Goal: Information Seeking & Learning: Check status

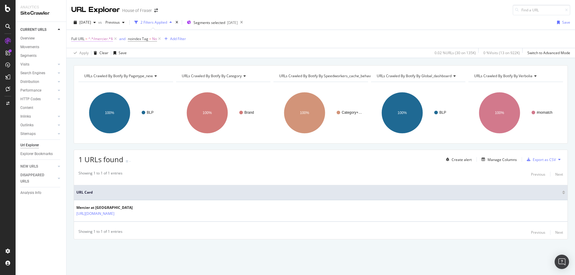
click at [105, 37] on span "^.*/mercier.*$" at bounding box center [100, 39] width 25 height 8
click at [105, 65] on input "/mercier" at bounding box center [105, 64] width 57 height 10
type input "/coach"
click at [133, 76] on div "Apply" at bounding box center [137, 76] width 9 height 5
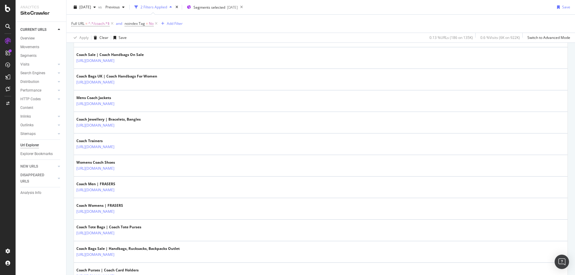
scroll to position [171, 0]
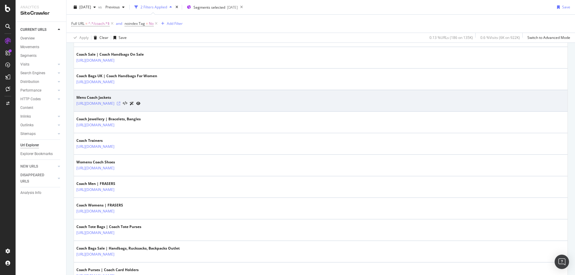
click at [120, 103] on icon at bounding box center [119, 104] width 4 height 4
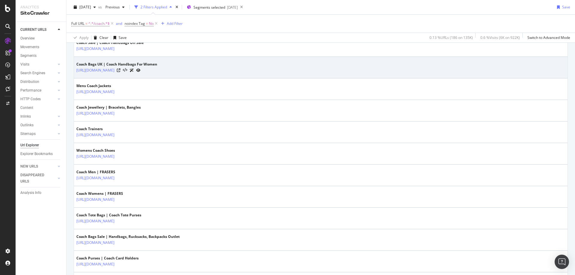
scroll to position [184, 0]
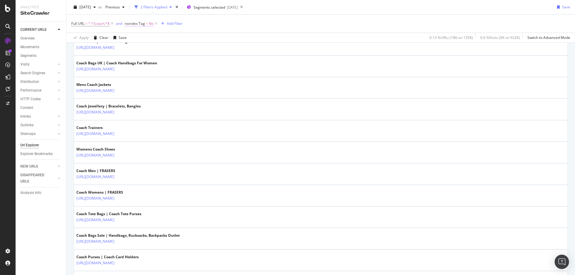
click at [151, 25] on span "No" at bounding box center [151, 23] width 5 height 8
click at [135, 49] on icon at bounding box center [137, 48] width 4 height 4
click at [136, 61] on span "Yes" at bounding box center [136, 59] width 6 height 5
click at [188, 58] on div "Apply" at bounding box center [191, 60] width 9 height 5
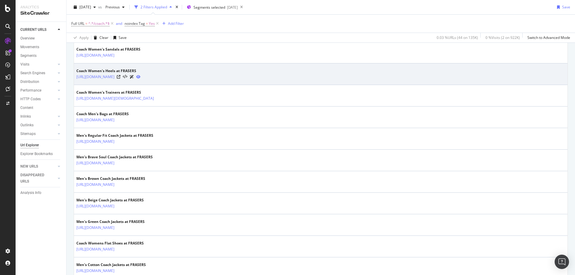
scroll to position [241, 0]
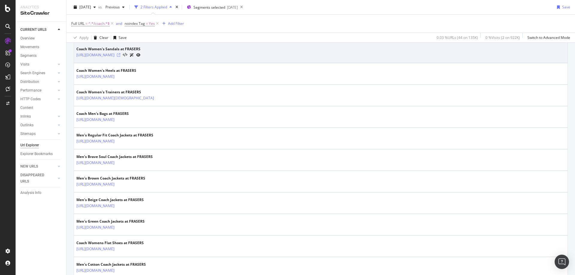
click at [120, 53] on icon at bounding box center [119, 55] width 4 height 4
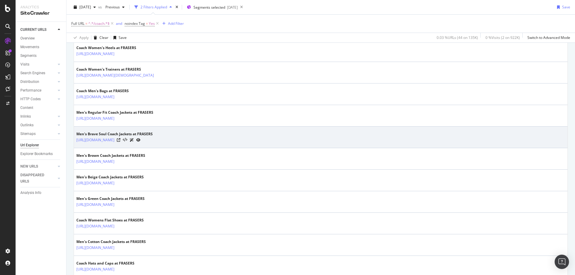
scroll to position [264, 0]
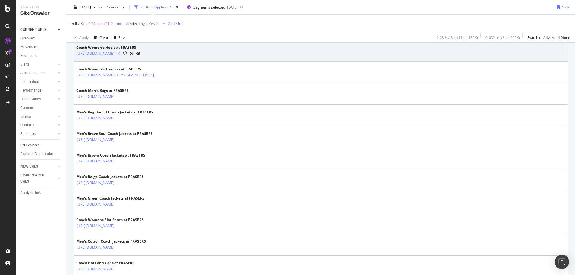
click at [120, 55] on icon at bounding box center [119, 54] width 4 height 4
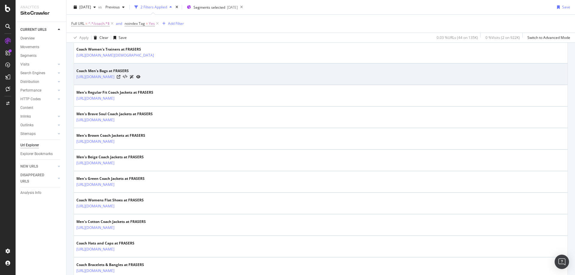
scroll to position [284, 0]
click at [120, 77] on icon at bounding box center [119, 77] width 4 height 4
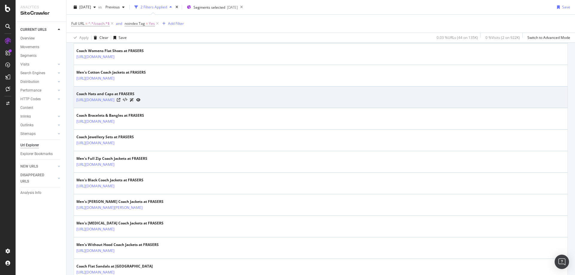
scroll to position [433, 0]
click at [120, 99] on icon at bounding box center [119, 100] width 4 height 4
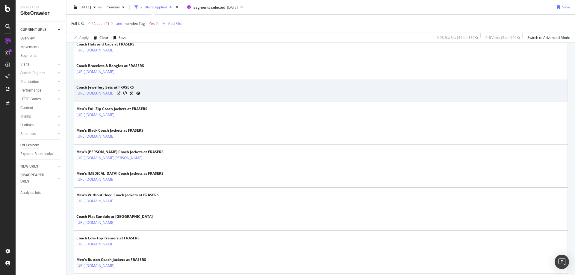
scroll to position [483, 0]
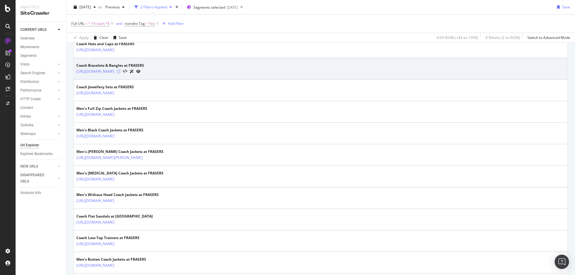
click at [120, 73] on icon at bounding box center [119, 72] width 4 height 4
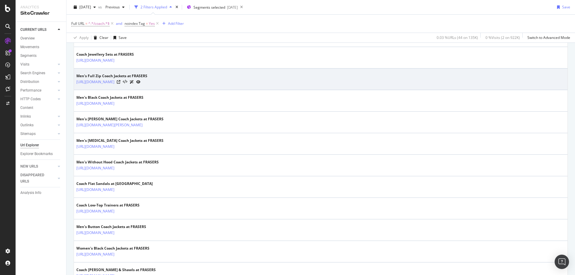
scroll to position [518, 0]
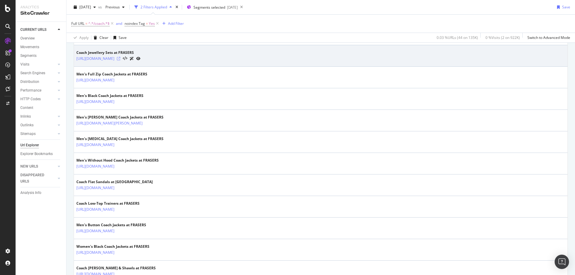
click at [120, 59] on icon at bounding box center [119, 59] width 4 height 4
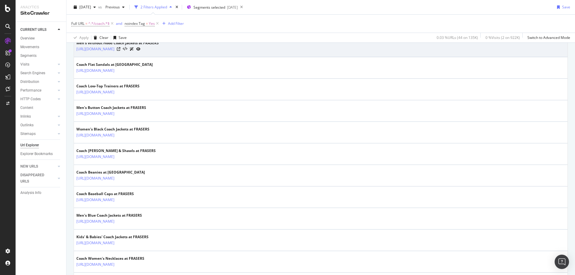
scroll to position [648, 0]
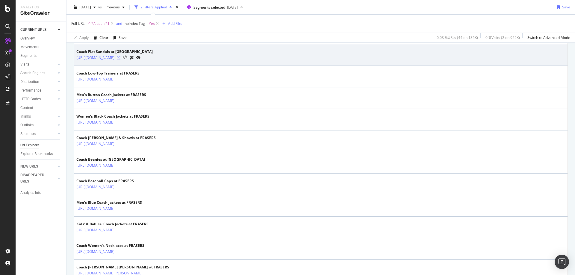
click at [120, 58] on icon at bounding box center [119, 58] width 4 height 4
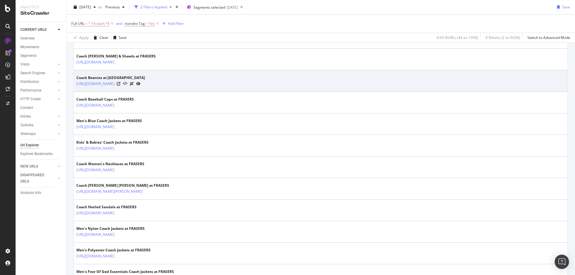
scroll to position [734, 0]
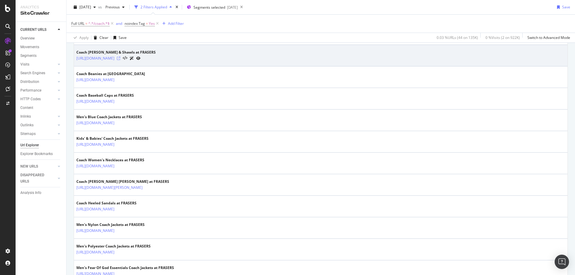
click at [120, 57] on icon at bounding box center [119, 59] width 4 height 4
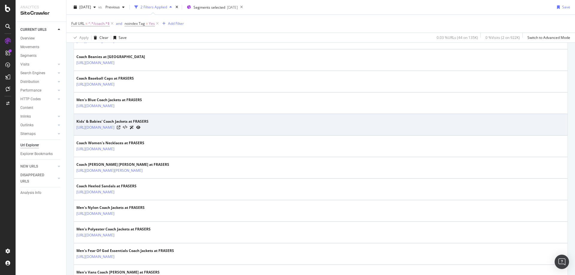
scroll to position [752, 0]
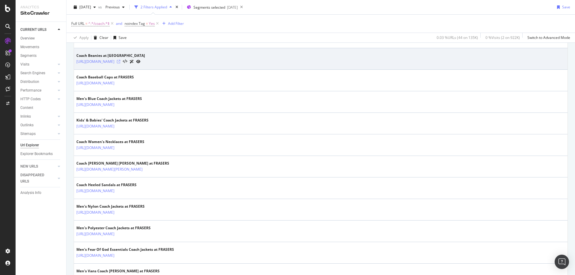
click at [120, 62] on icon at bounding box center [119, 62] width 4 height 4
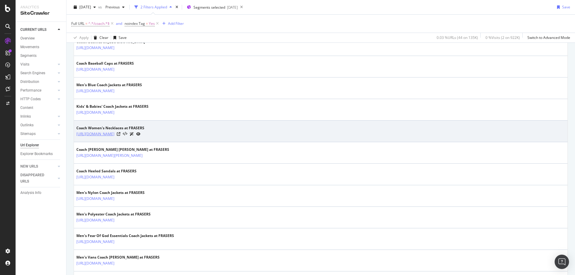
scroll to position [767, 0]
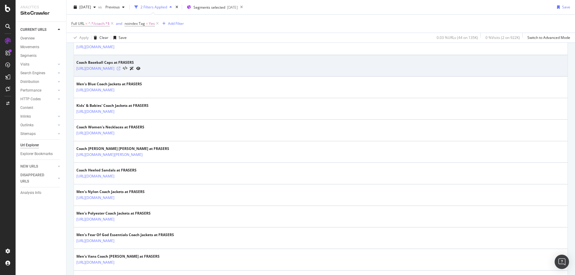
click at [120, 67] on icon at bounding box center [119, 69] width 4 height 4
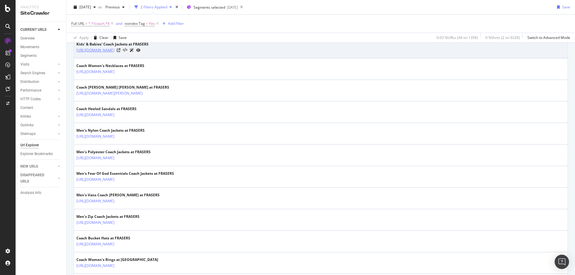
scroll to position [830, 0]
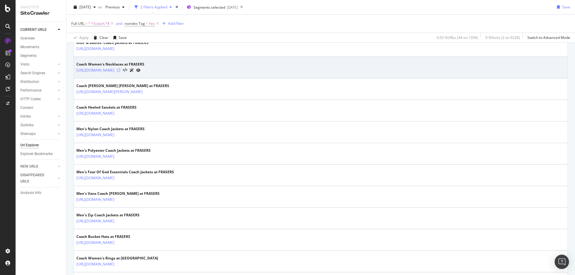
click at [120, 71] on icon at bounding box center [119, 71] width 4 height 4
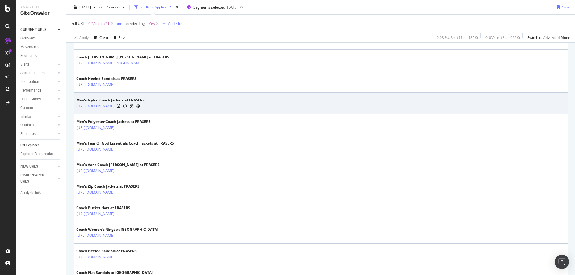
scroll to position [859, 0]
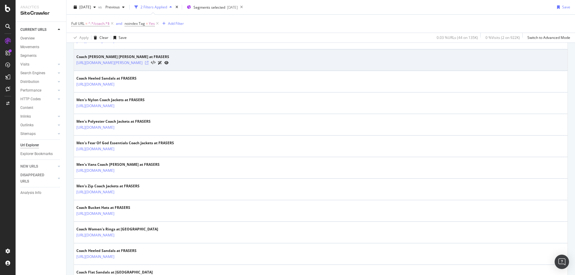
click at [149, 63] on icon at bounding box center [147, 63] width 4 height 4
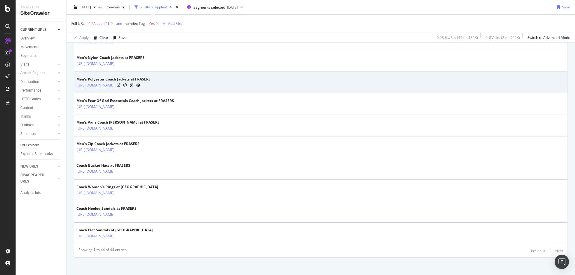
scroll to position [905, 0]
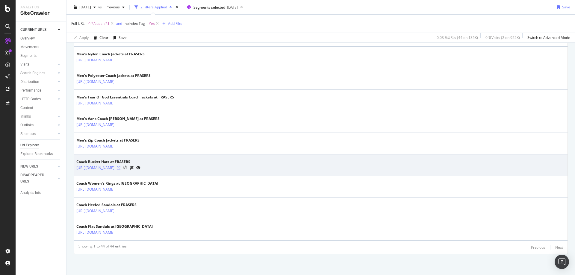
click at [120, 167] on icon at bounding box center [119, 168] width 4 height 4
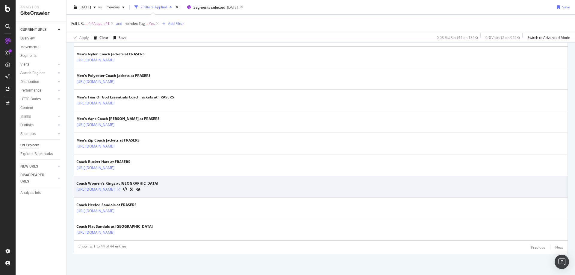
click at [120, 189] on icon at bounding box center [119, 190] width 4 height 4
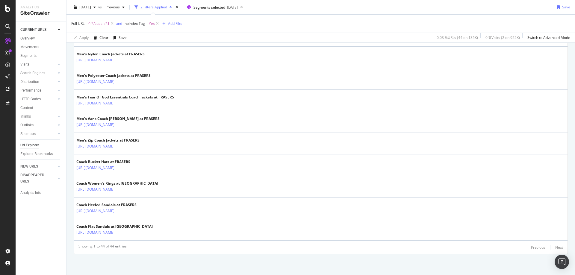
click at [99, 23] on span "^.*/coach.*$" at bounding box center [98, 23] width 21 height 8
click at [99, 47] on input "/coach" at bounding box center [105, 49] width 57 height 10
type input "/valentino"
click at [130, 61] on icon "button" at bounding box center [128, 61] width 3 height 4
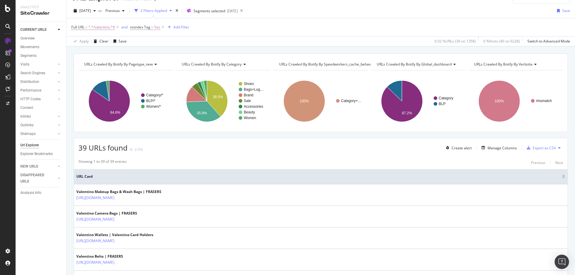
scroll to position [12, 0]
click at [157, 30] on span "Yes" at bounding box center [157, 27] width 6 height 8
click at [141, 53] on div "Yes" at bounding box center [169, 51] width 66 height 10
click at [139, 71] on span "No" at bounding box center [141, 70] width 5 height 5
click at [195, 63] on div "Apply" at bounding box center [196, 63] width 9 height 5
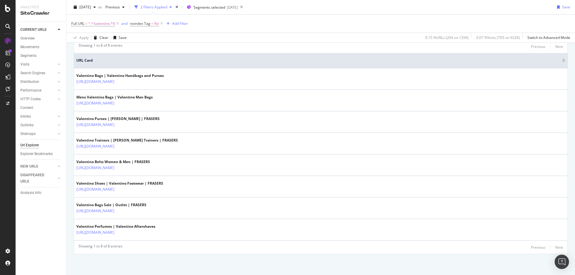
scroll to position [116, 0]
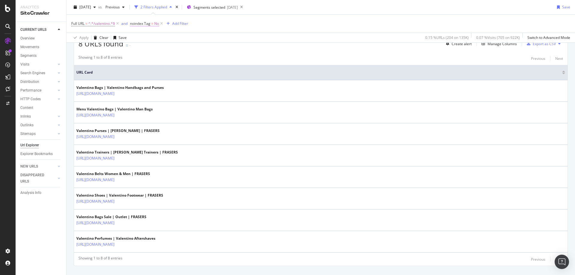
click at [155, 24] on span "noindex Tag = No" at bounding box center [144, 23] width 29 height 5
click at [145, 47] on icon at bounding box center [143, 48] width 4 height 4
click at [142, 58] on span "Yes" at bounding box center [142, 59] width 6 height 5
click at [196, 63] on div "Apply" at bounding box center [192, 59] width 17 height 5
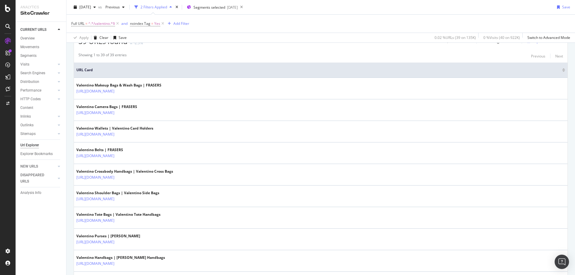
scroll to position [119, 0]
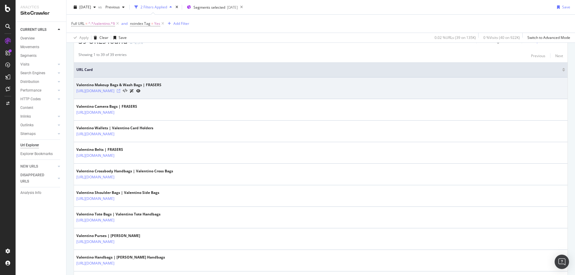
click at [120, 89] on icon at bounding box center [119, 91] width 4 height 4
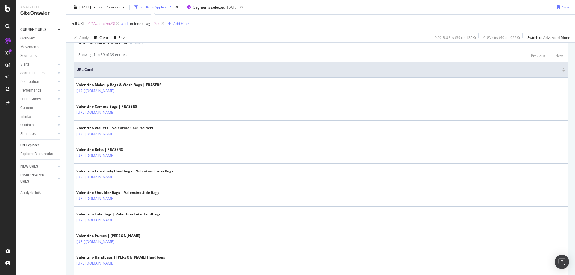
click at [182, 25] on div "Add Filter" at bounding box center [182, 23] width 16 height 5
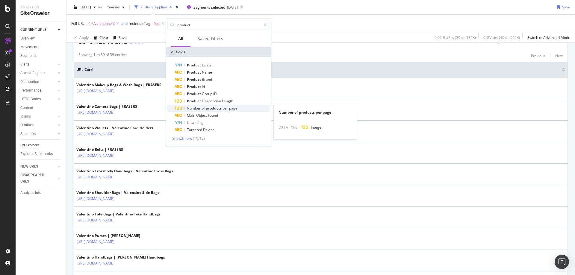
type input "product"
click at [201, 110] on span "Number" at bounding box center [194, 108] width 15 height 5
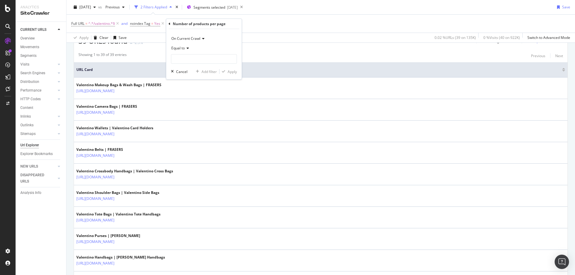
click at [181, 46] on span "Equal to" at bounding box center [177, 48] width 13 height 5
click at [186, 94] on div "Greater than" at bounding box center [205, 92] width 64 height 8
click at [180, 60] on input "number" at bounding box center [204, 59] width 66 height 10
type input "4"
click at [229, 73] on div "Apply" at bounding box center [232, 71] width 9 height 5
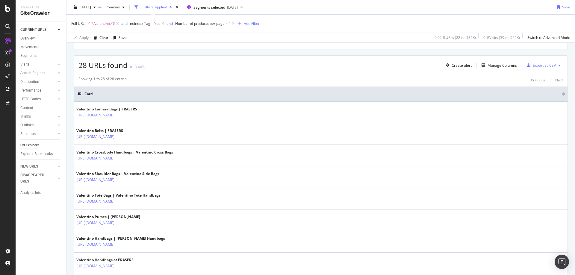
scroll to position [95, 0]
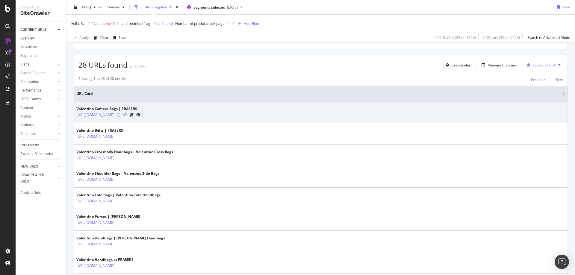
click at [120, 115] on icon at bounding box center [119, 115] width 4 height 4
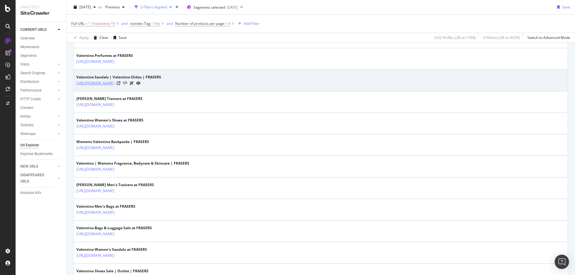
scroll to position [353, 0]
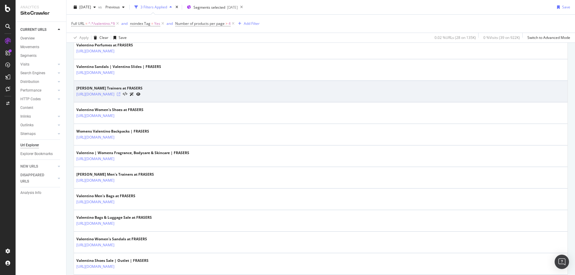
click at [120, 95] on icon at bounding box center [119, 95] width 4 height 4
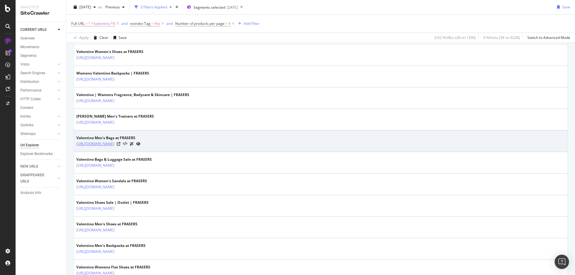
scroll to position [412, 0]
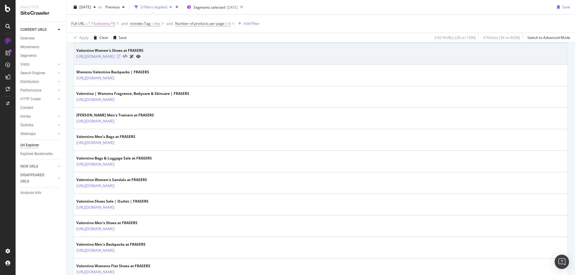
click at [120, 55] on icon at bounding box center [119, 57] width 4 height 4
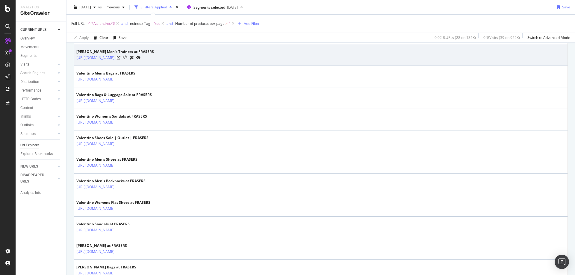
scroll to position [476, 0]
click at [120, 58] on icon at bounding box center [119, 57] width 4 height 4
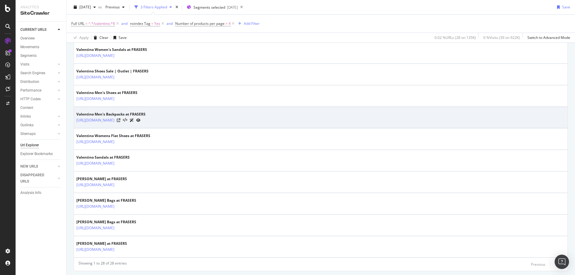
scroll to position [543, 0]
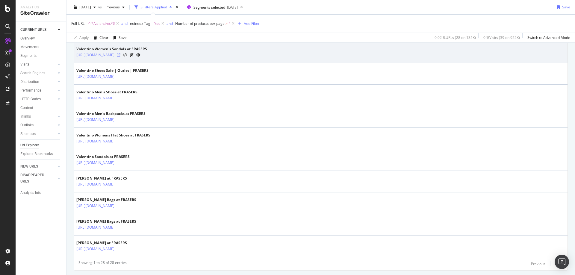
click at [120, 54] on icon at bounding box center [119, 55] width 4 height 4
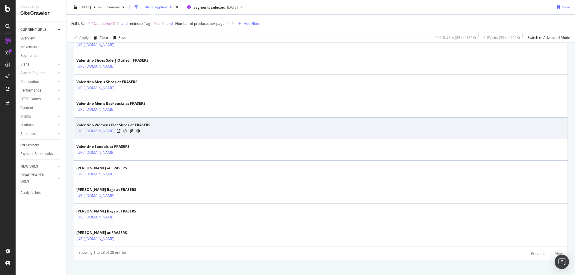
scroll to position [560, 0]
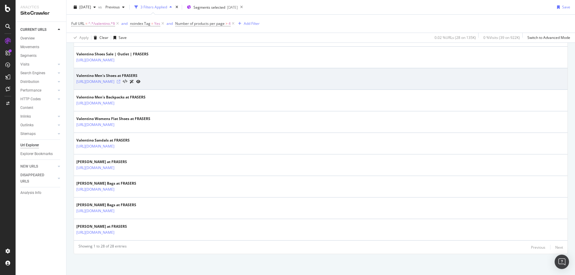
click at [120, 82] on icon at bounding box center [119, 82] width 4 height 4
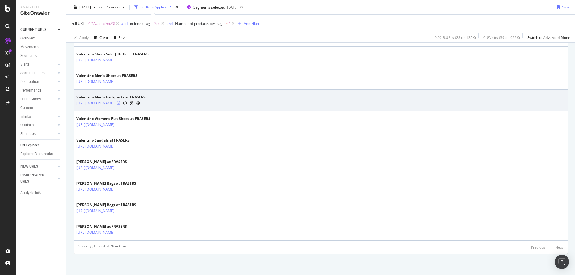
click at [120, 102] on icon at bounding box center [119, 104] width 4 height 4
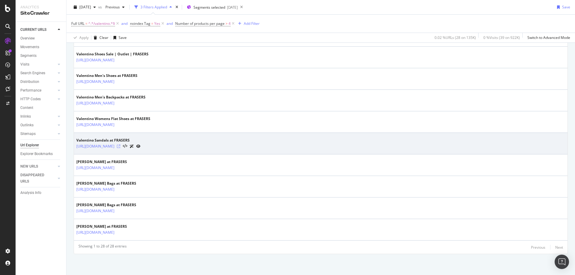
click at [120, 146] on icon at bounding box center [119, 147] width 4 height 4
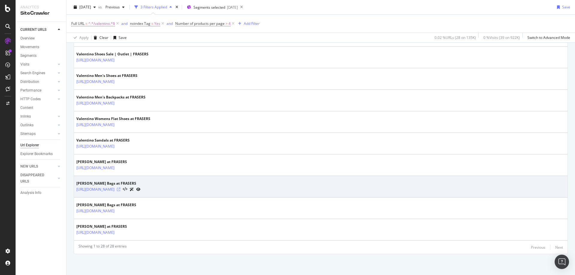
click at [120, 189] on icon at bounding box center [119, 190] width 4 height 4
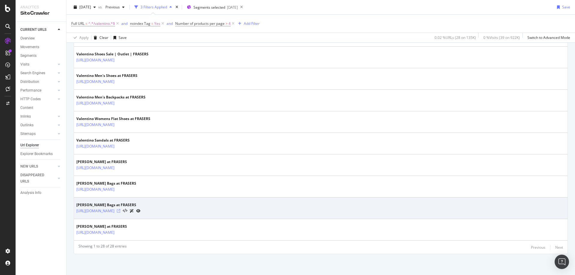
click at [120, 211] on icon at bounding box center [119, 211] width 4 height 4
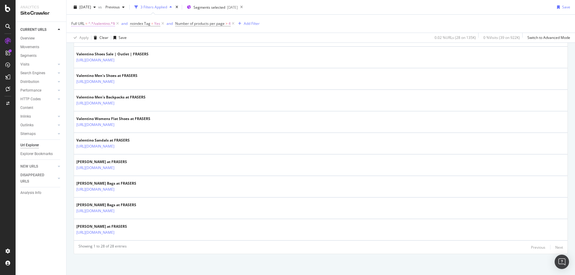
click at [108, 25] on span "^.*/valentino.*$" at bounding box center [101, 23] width 27 height 8
click at [103, 49] on input "/valentino" at bounding box center [105, 49] width 57 height 10
type input "/trainers"
click at [136, 61] on div "Apply" at bounding box center [137, 61] width 9 height 5
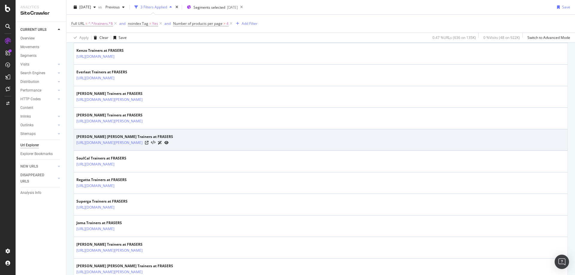
scroll to position [541, 0]
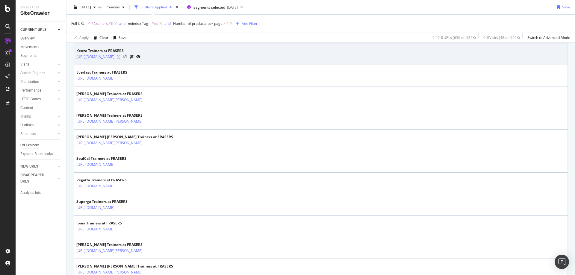
click at [120, 57] on icon at bounding box center [119, 57] width 4 height 4
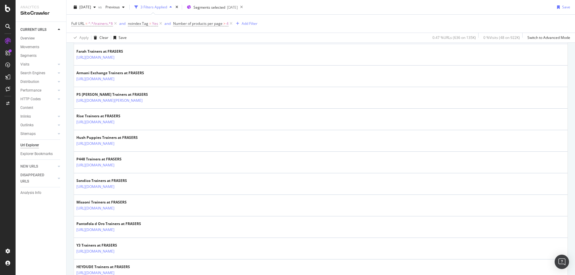
scroll to position [779, 0]
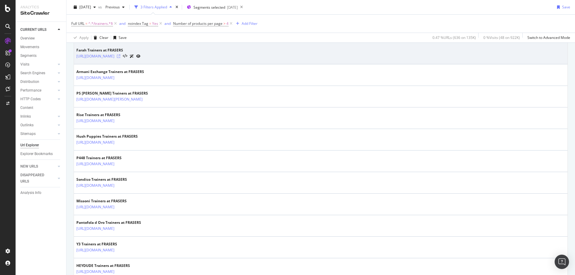
click at [120, 55] on icon at bounding box center [119, 57] width 4 height 4
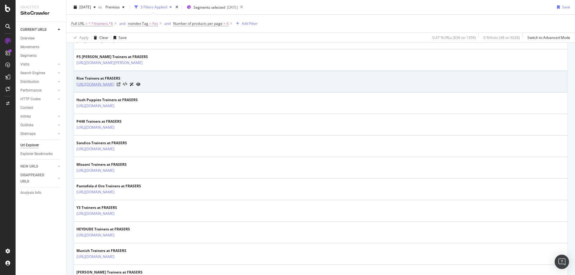
scroll to position [816, 0]
click at [120, 84] on icon at bounding box center [119, 84] width 4 height 4
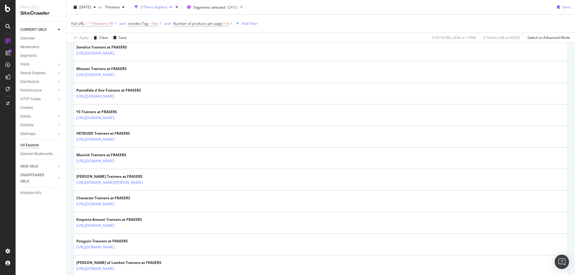
scroll to position [913, 0]
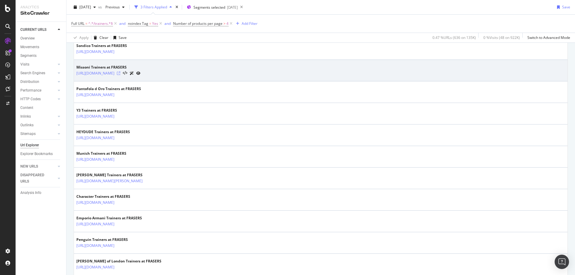
click at [120, 72] on icon at bounding box center [119, 74] width 4 height 4
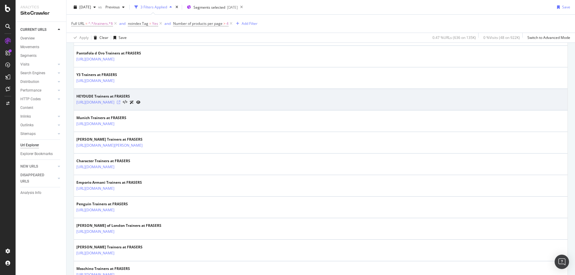
scroll to position [952, 0]
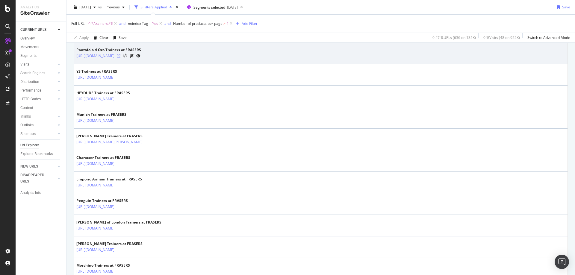
click at [120, 56] on icon at bounding box center [119, 56] width 4 height 4
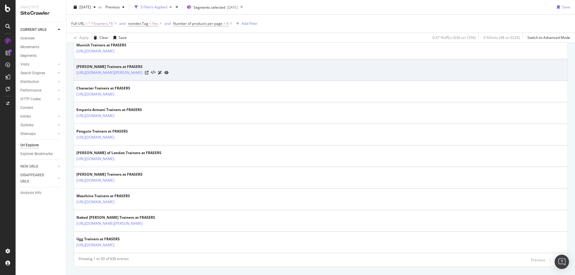
scroll to position [1022, 0]
click at [149, 72] on icon at bounding box center [147, 73] width 4 height 4
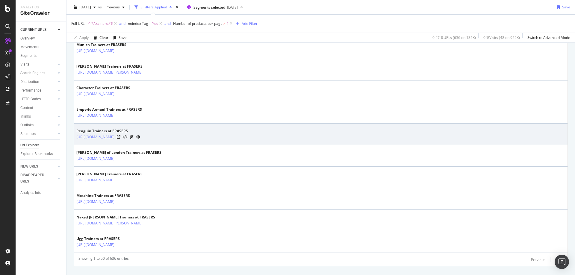
scroll to position [1034, 0]
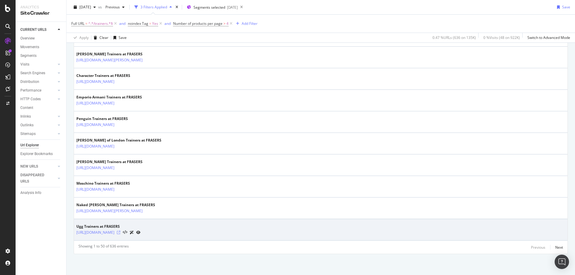
click at [120, 233] on icon at bounding box center [119, 233] width 4 height 4
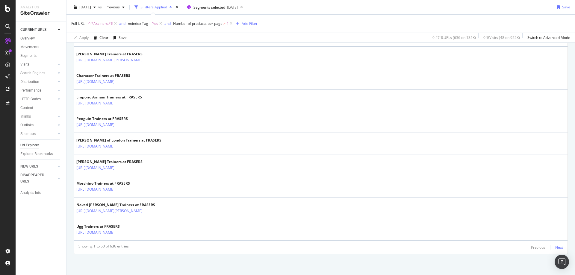
click at [556, 248] on div "Next" at bounding box center [560, 247] width 8 height 5
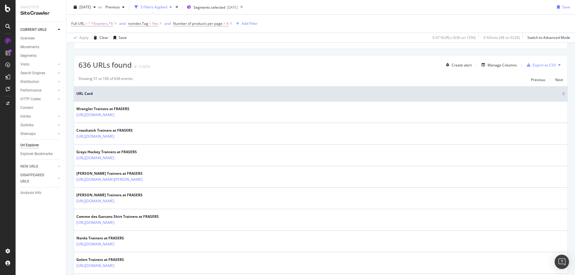
scroll to position [110, 0]
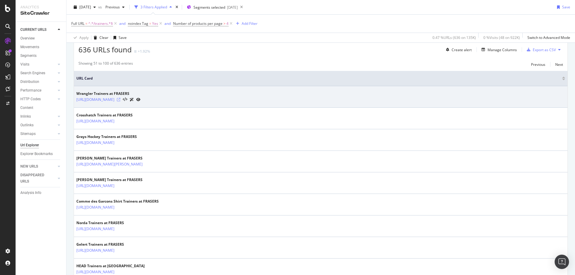
click at [120, 99] on icon at bounding box center [119, 100] width 4 height 4
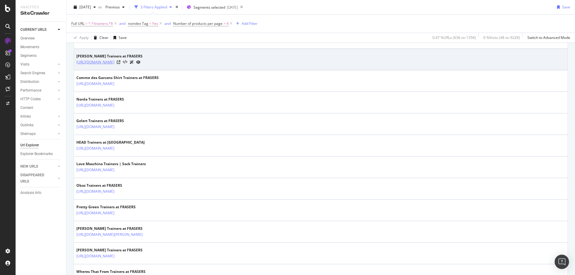
scroll to position [235, 0]
click at [120, 60] on icon at bounding box center [119, 61] width 4 height 4
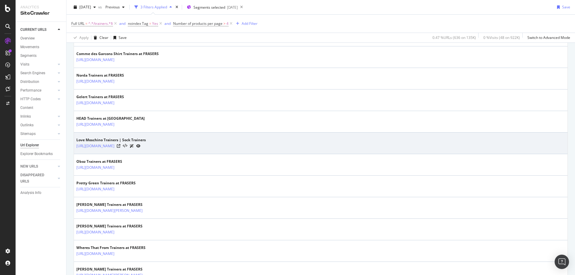
scroll to position [258, 0]
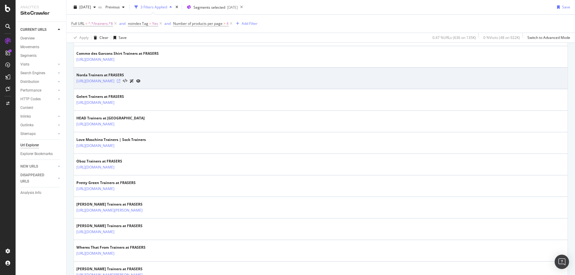
click at [120, 81] on icon at bounding box center [119, 81] width 4 height 4
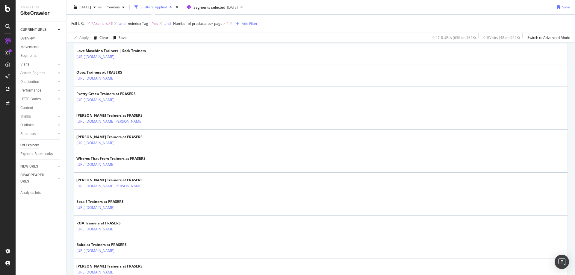
scroll to position [347, 0]
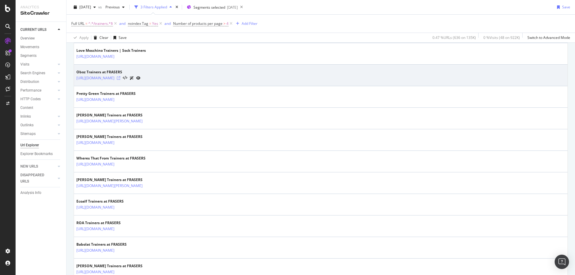
click at [120, 77] on icon at bounding box center [119, 78] width 4 height 4
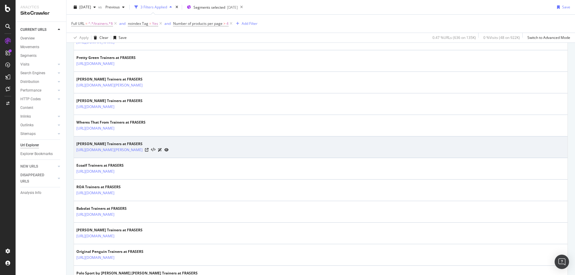
scroll to position [384, 0]
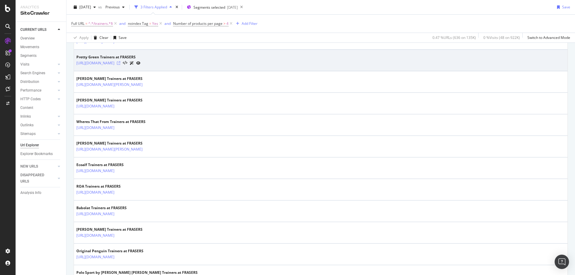
click at [120, 63] on icon at bounding box center [119, 63] width 4 height 4
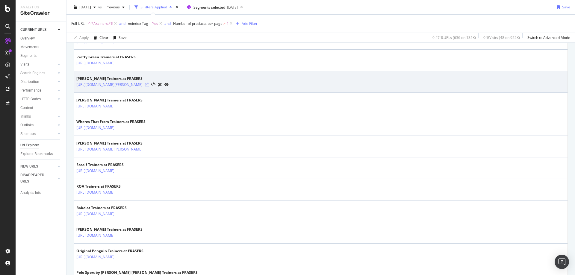
click at [149, 85] on icon at bounding box center [147, 85] width 4 height 4
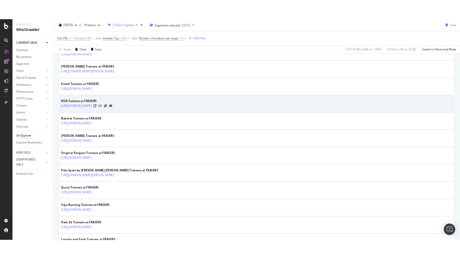
scroll to position [472, 0]
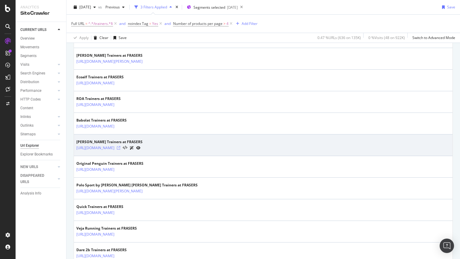
click at [120, 148] on icon at bounding box center [119, 148] width 4 height 4
